Goal: Task Accomplishment & Management: Manage account settings

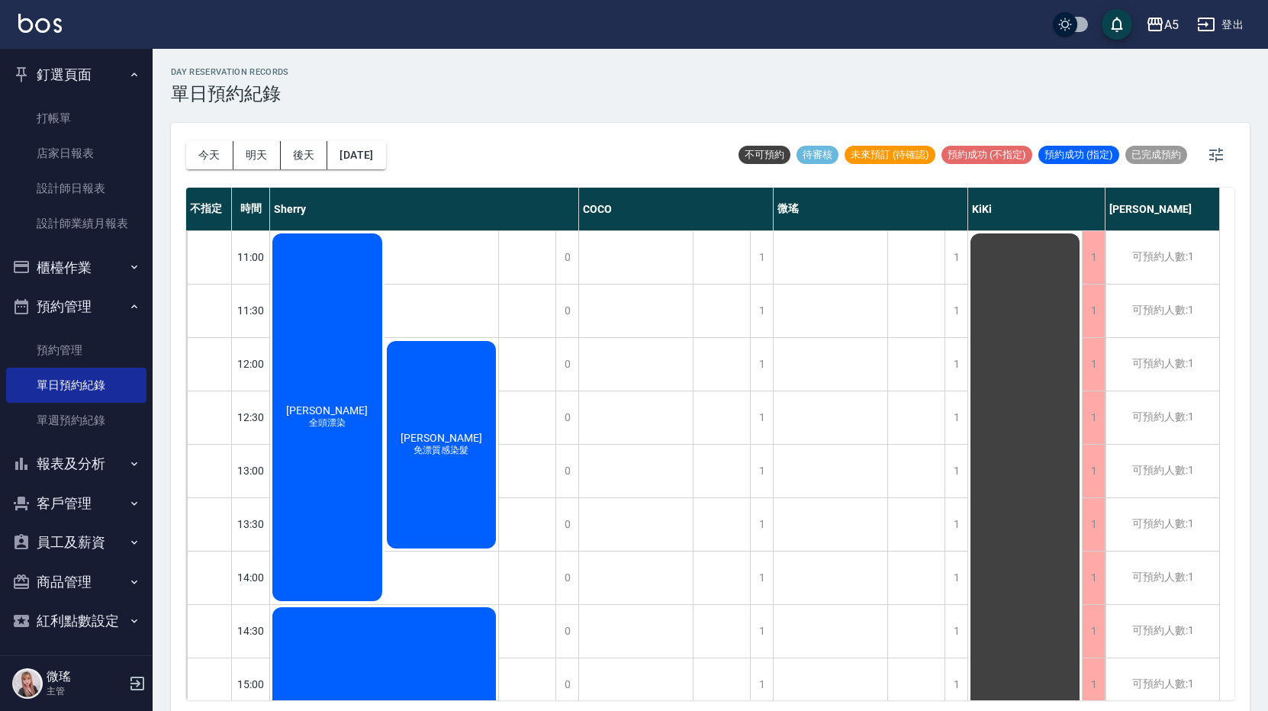
click at [282, 443] on div "[PERSON_NAME] 全頭漂染" at bounding box center [327, 417] width 114 height 372
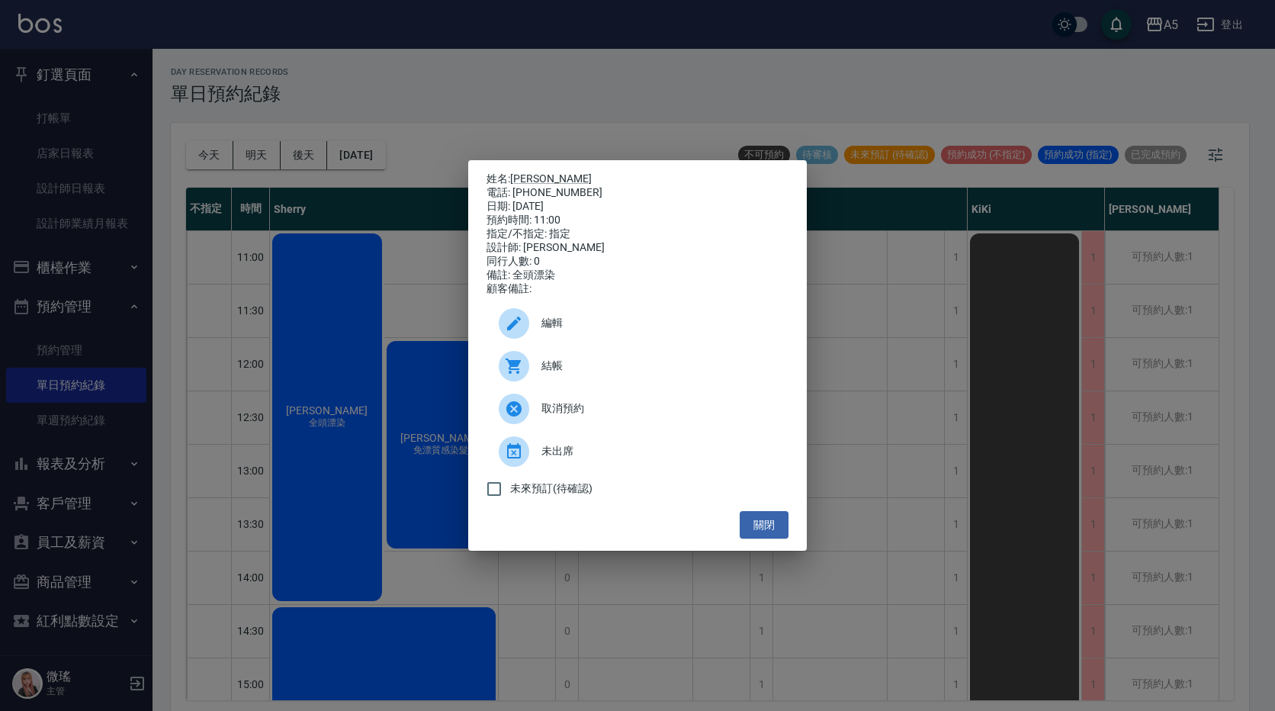
click at [586, 320] on div "編輯" at bounding box center [638, 323] width 302 height 43
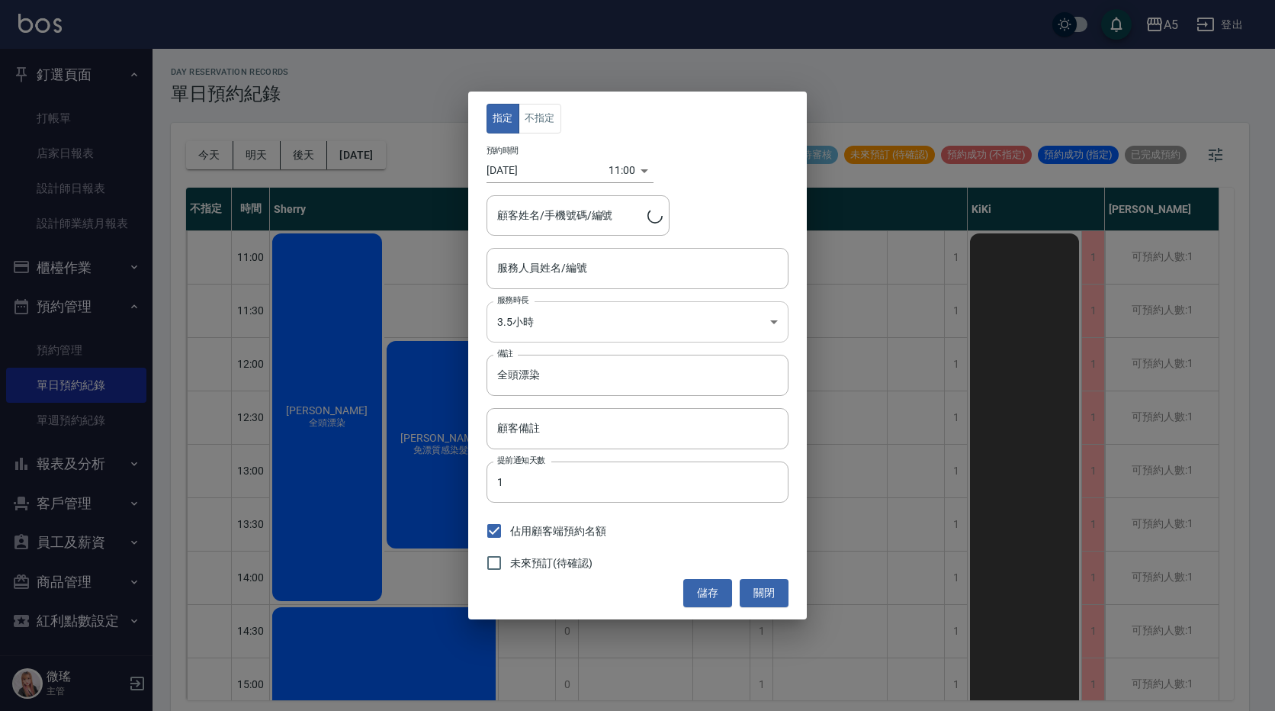
type input "[PERSON_NAME]/0909195238"
type input "Sherry-08"
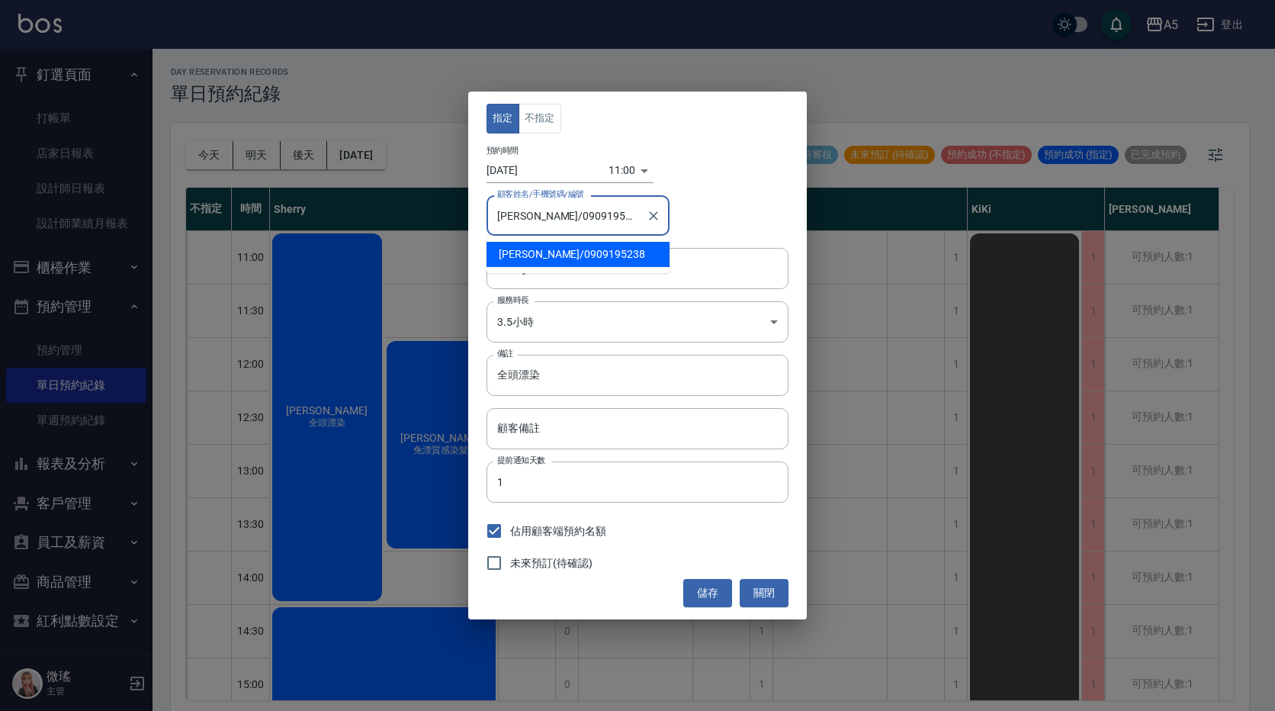
drag, startPoint x: 602, startPoint y: 217, endPoint x: 532, endPoint y: 220, distance: 70.2
click at [532, 220] on input "[PERSON_NAME]/0909195238" at bounding box center [567, 215] width 146 height 27
click at [772, 44] on div "指定 不指定 預約時間 [DATE] 11:00 1754881200000 顧客姓名/手機號碼/編號 [PERSON_NAME]/0909195238 顧客…" at bounding box center [637, 355] width 1275 height 711
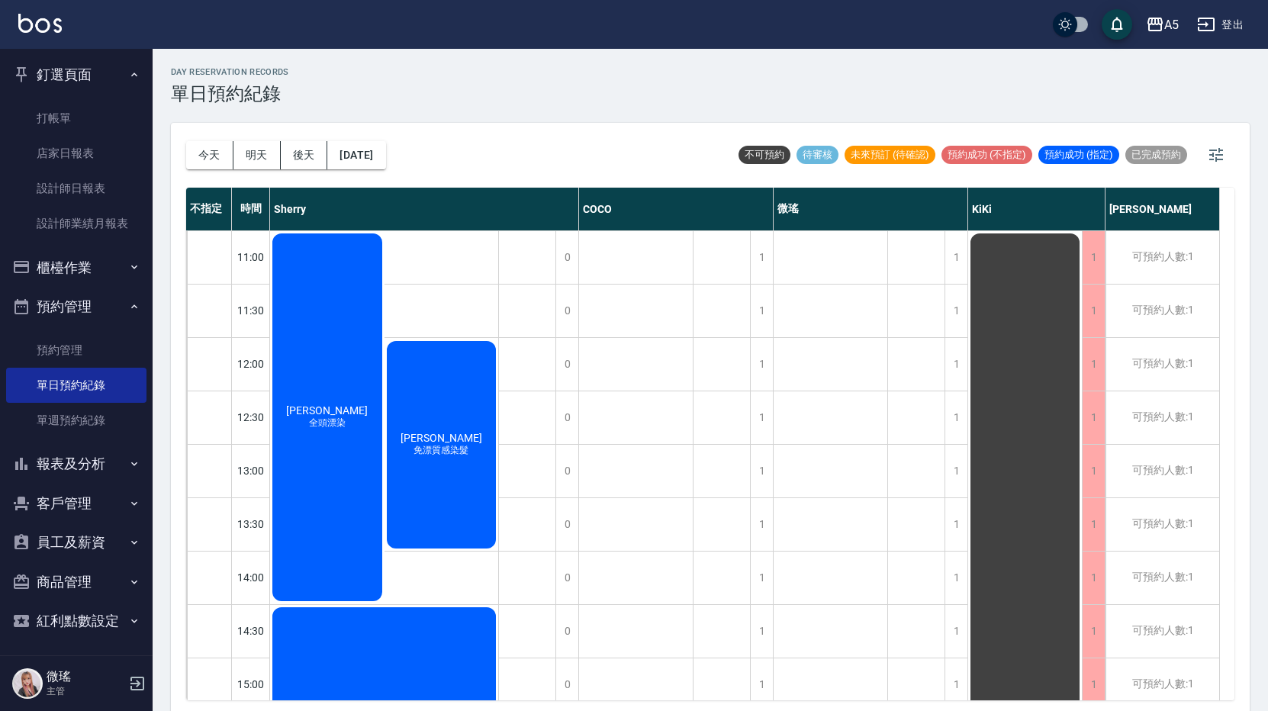
click at [105, 256] on button "櫃檯作業" at bounding box center [76, 268] width 140 height 40
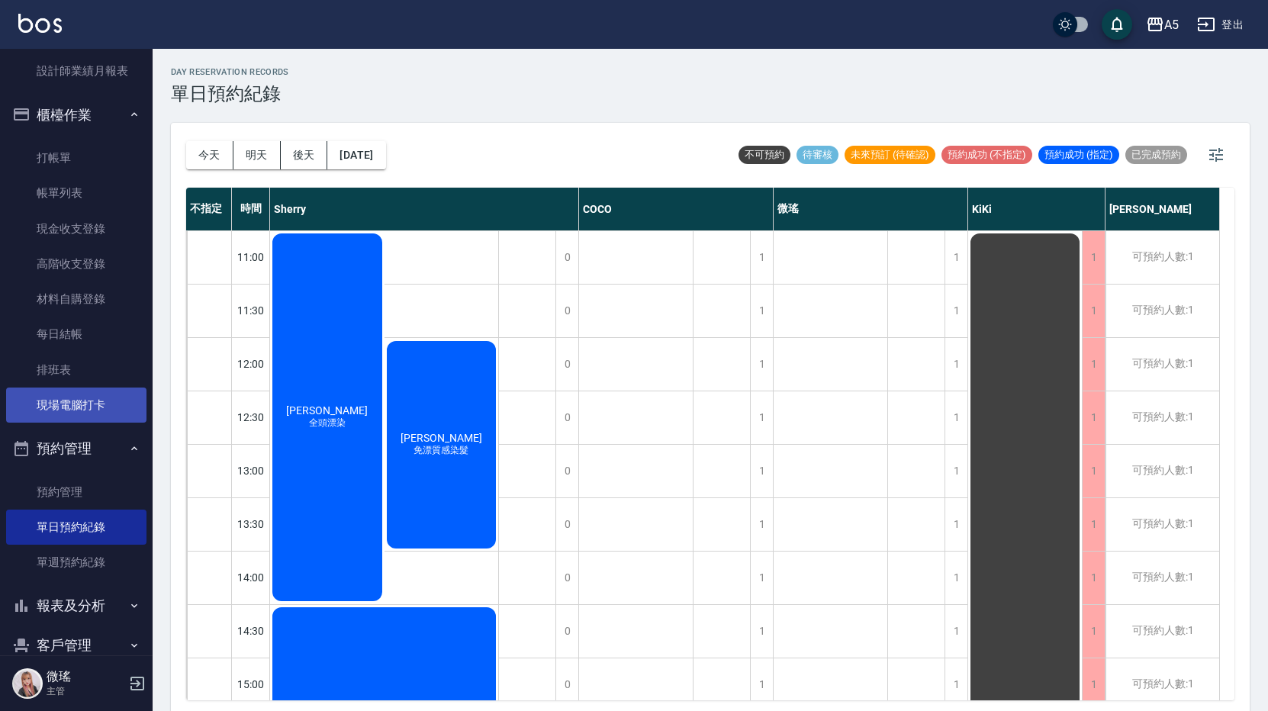
scroll to position [298, 0]
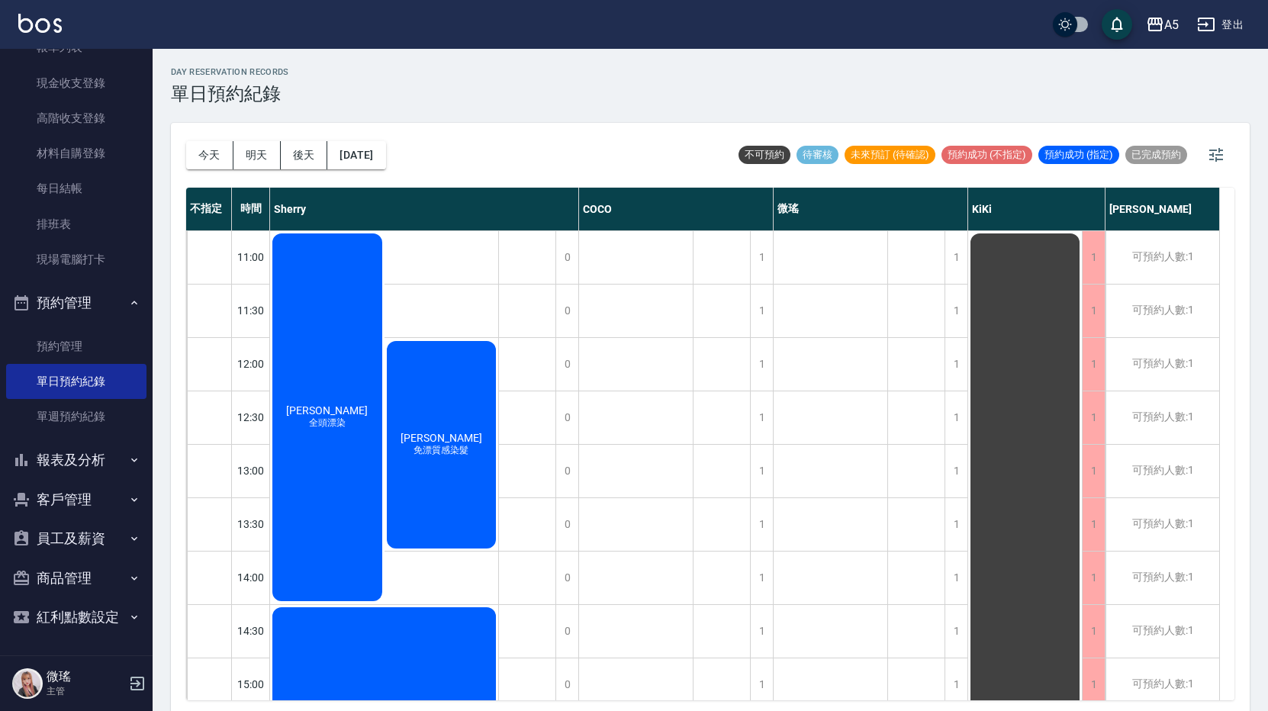
click at [88, 500] on button "客戶管理" at bounding box center [76, 500] width 140 height 40
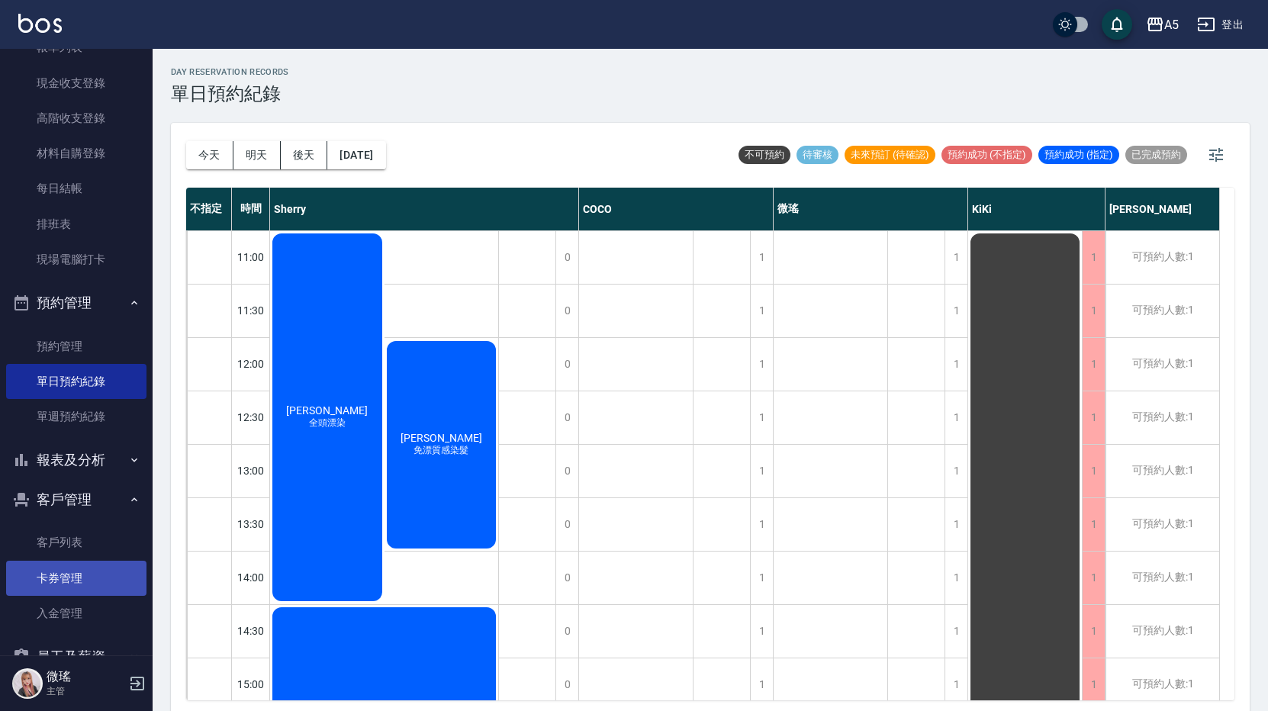
scroll to position [413, 0]
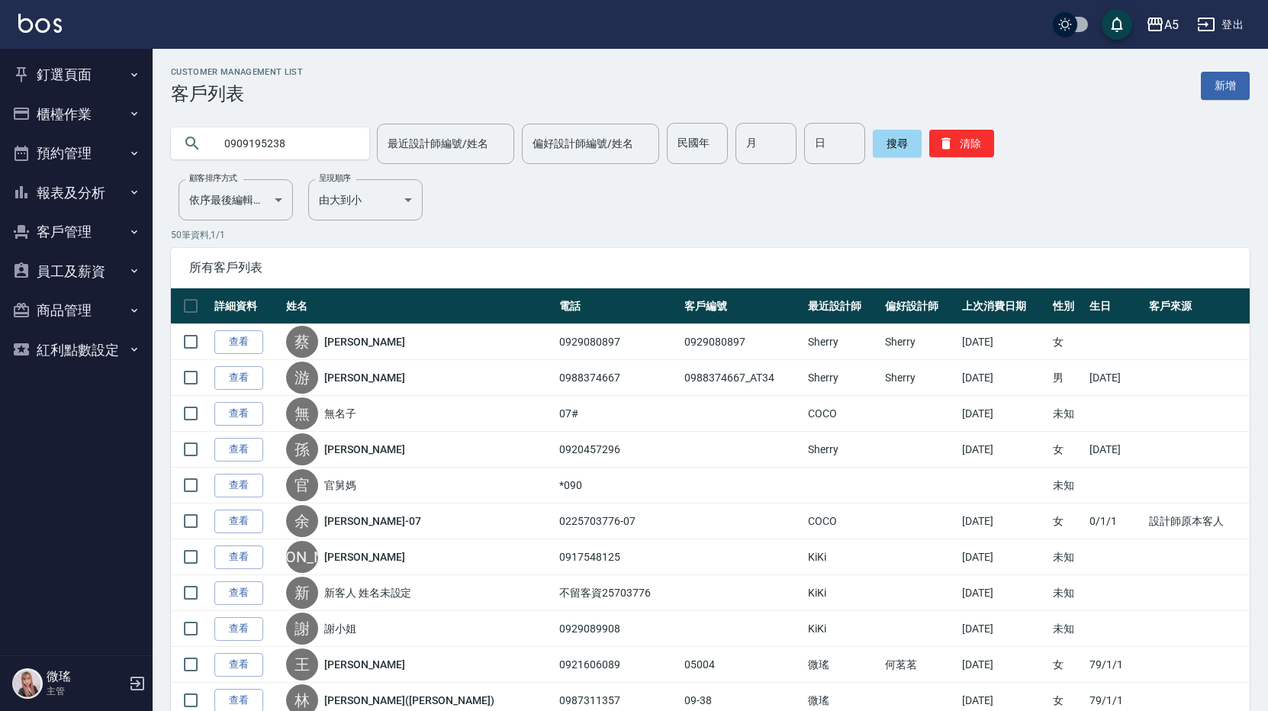
type input "0909195238"
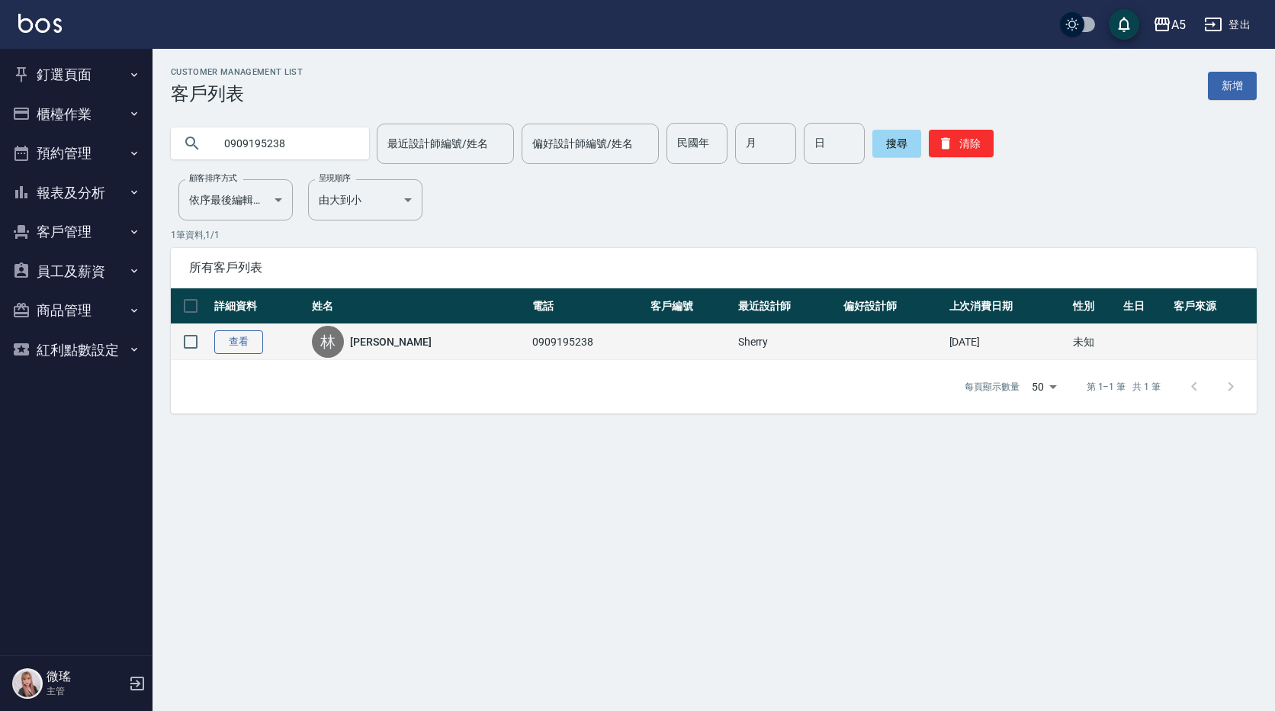
click at [243, 343] on link "查看" at bounding box center [238, 342] width 49 height 24
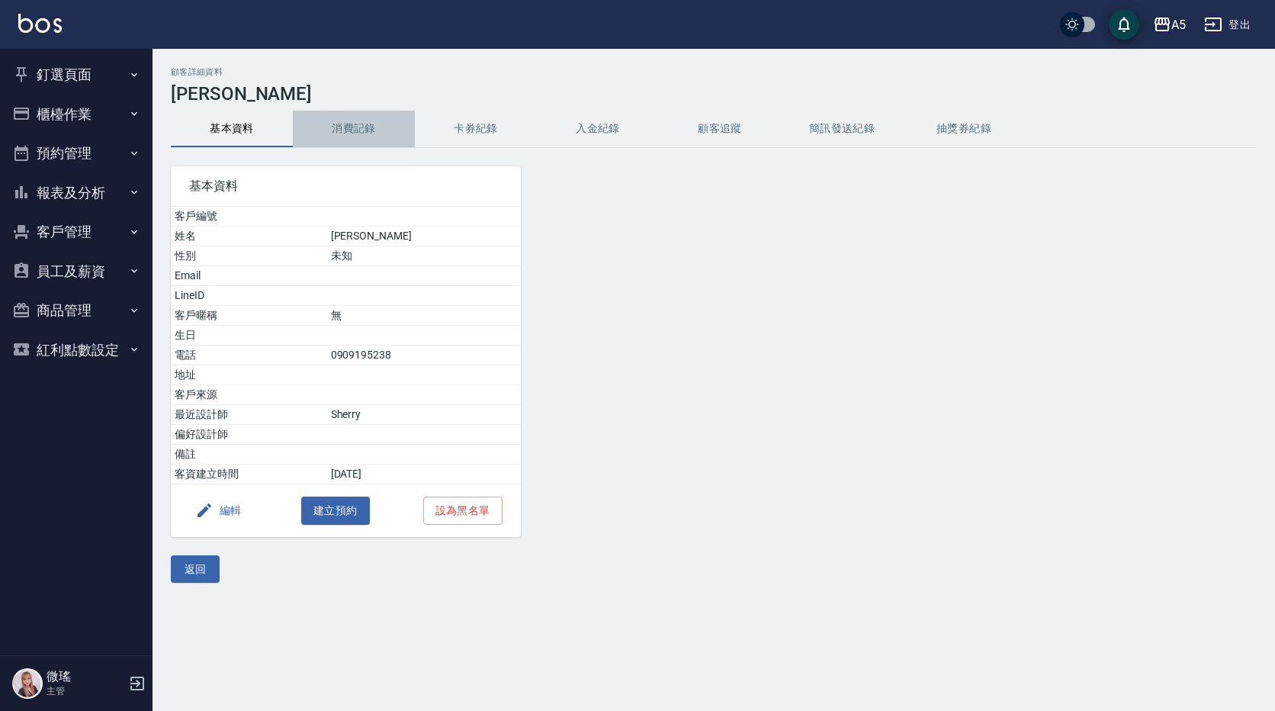
click at [368, 131] on button "消費記錄" at bounding box center [354, 129] width 122 height 37
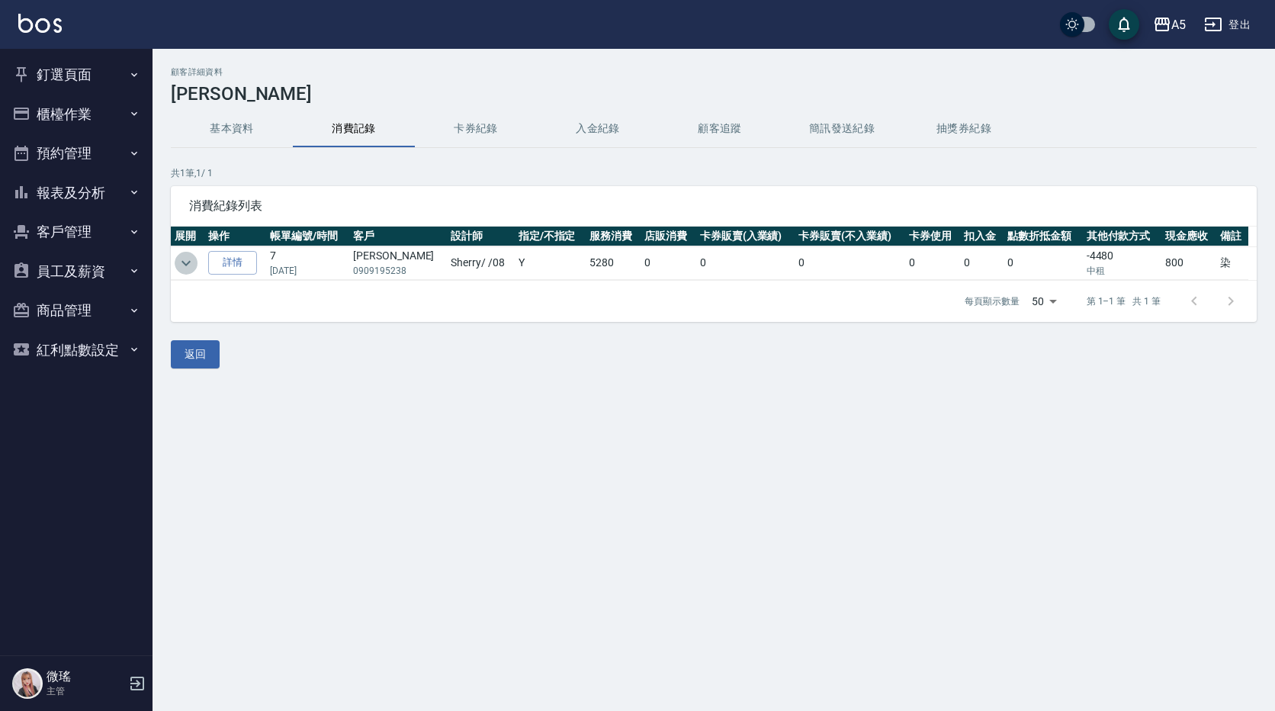
click at [190, 260] on icon "expand row" at bounding box center [186, 263] width 18 height 18
